Goal: Navigation & Orientation: Find specific page/section

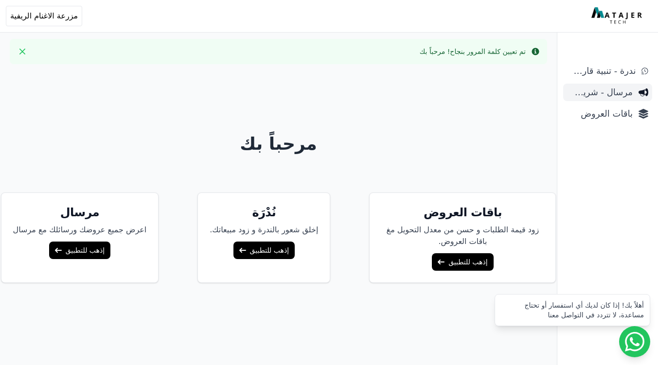
click at [611, 99] on span "مرسال - شريط دعاية" at bounding box center [600, 93] width 66 height 14
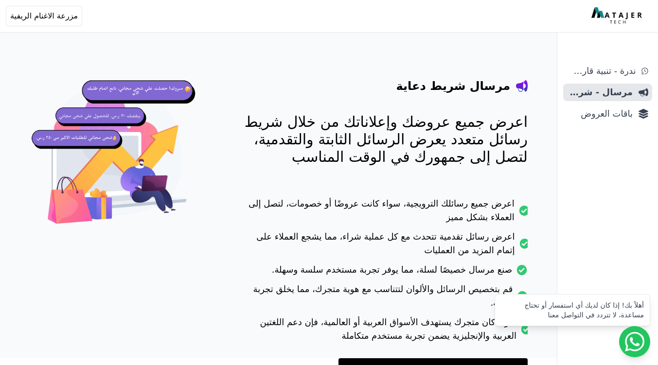
scroll to position [38, 0]
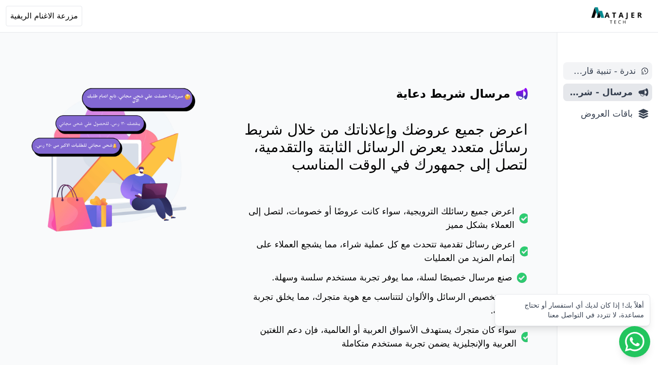
click at [607, 71] on span "ندرة - تنبية قارب علي النفاذ" at bounding box center [601, 71] width 69 height 14
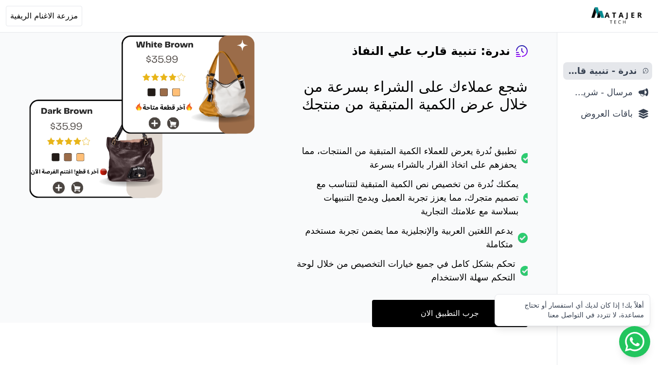
scroll to position [90, 0]
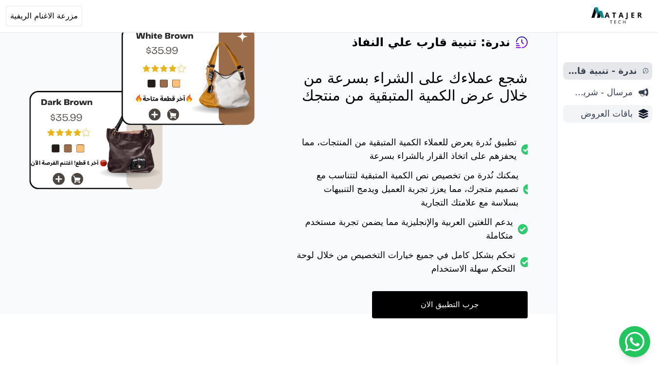
click at [611, 109] on span "باقات العروض" at bounding box center [600, 114] width 66 height 14
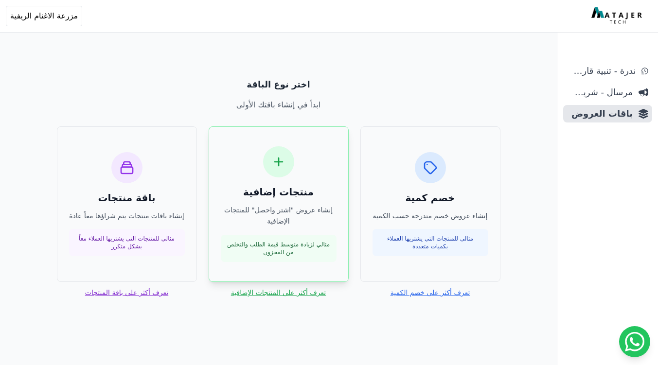
scroll to position [47, 0]
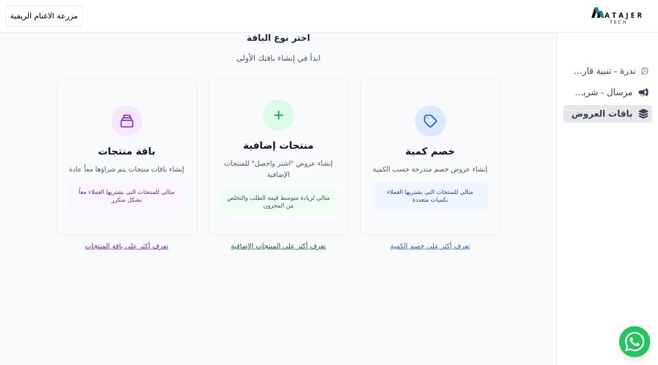
click at [305, 247] on link "تعرف أكثر على المنتجات الإضافية" at bounding box center [278, 246] width 95 height 10
